Goal: Understand process/instructions

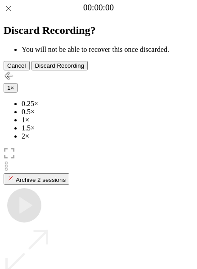
scroll to position [80, 0]
